Goal: Information Seeking & Learning: Learn about a topic

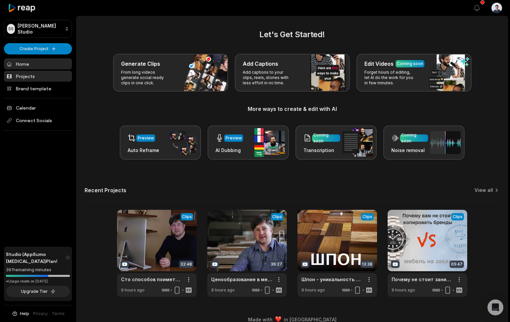
click at [33, 74] on link "Projects" at bounding box center [38, 76] width 68 height 11
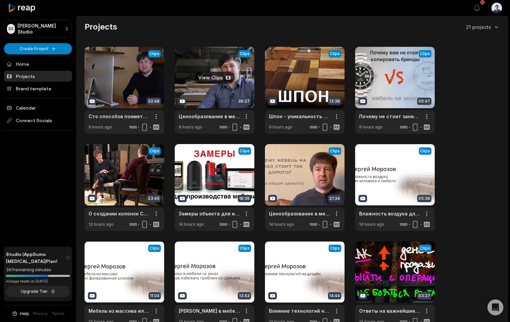
click at [217, 76] on link at bounding box center [215, 90] width 80 height 87
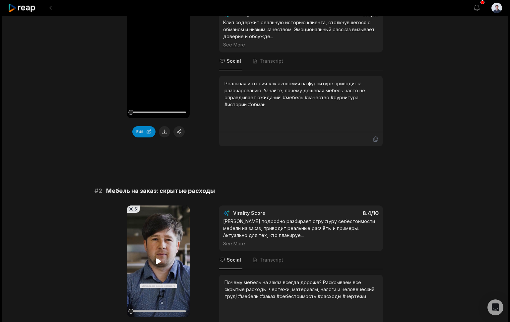
scroll to position [108, 0]
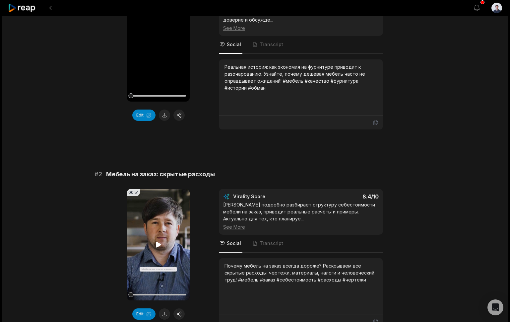
click at [161, 245] on icon at bounding box center [159, 245] width 8 height 8
click at [158, 244] on icon at bounding box center [159, 245] width 8 height 8
